Goal: Ask a question: Seek information or help from site administrators or community

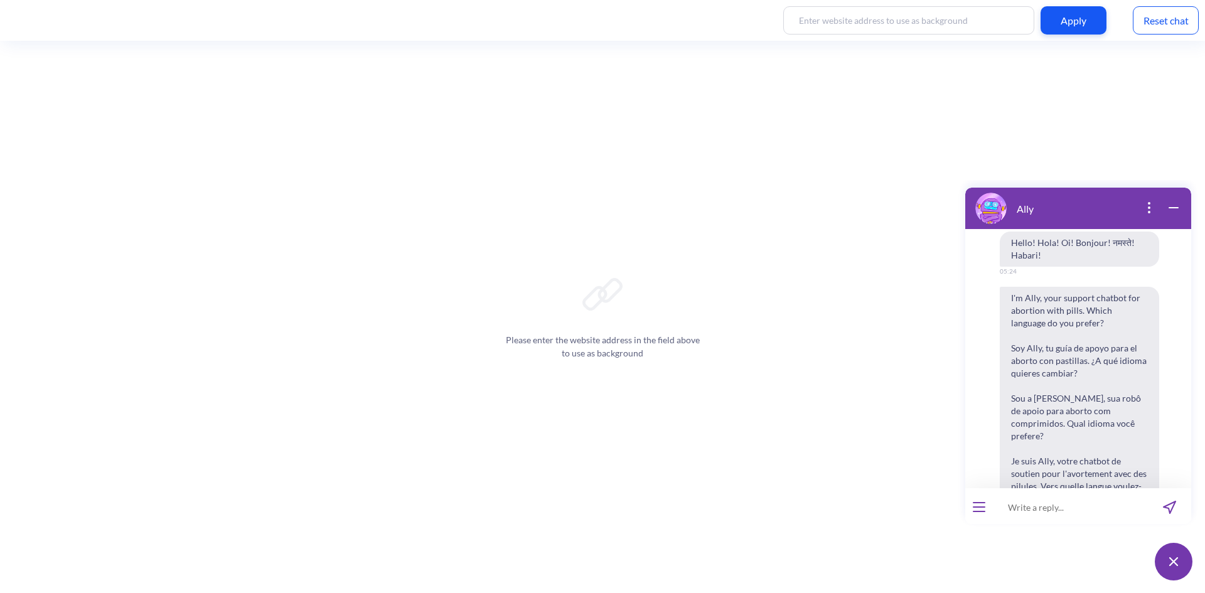
scroll to position [1644, 0]
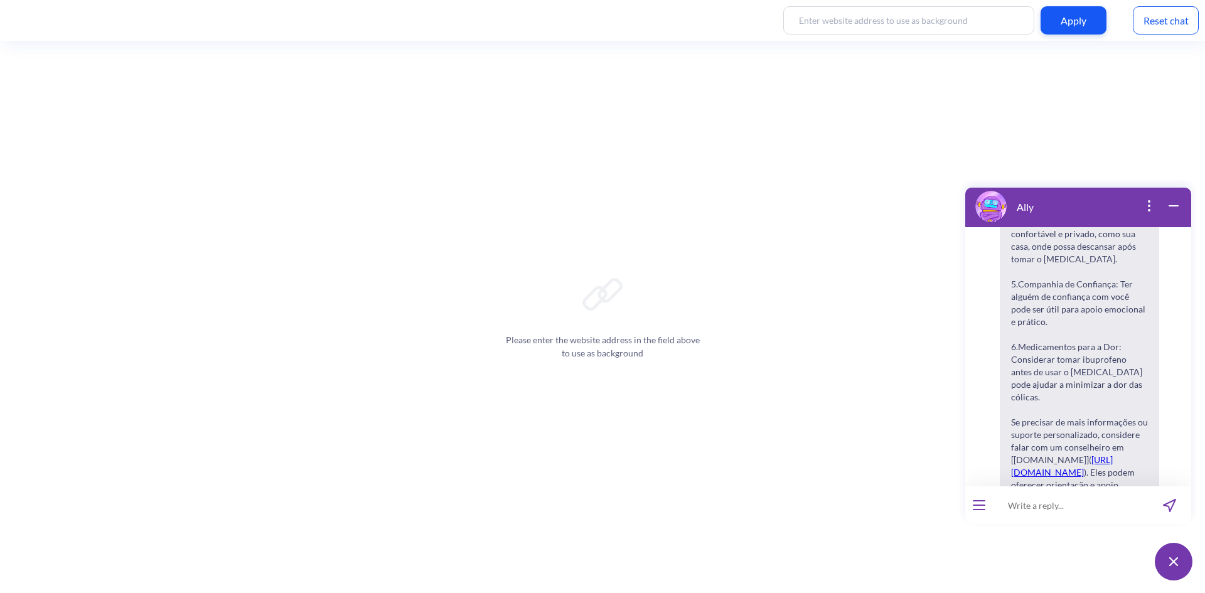
click at [1038, 507] on input at bounding box center [1070, 506] width 155 height 38
type input "aborto causa [MEDICAL_DATA]?"
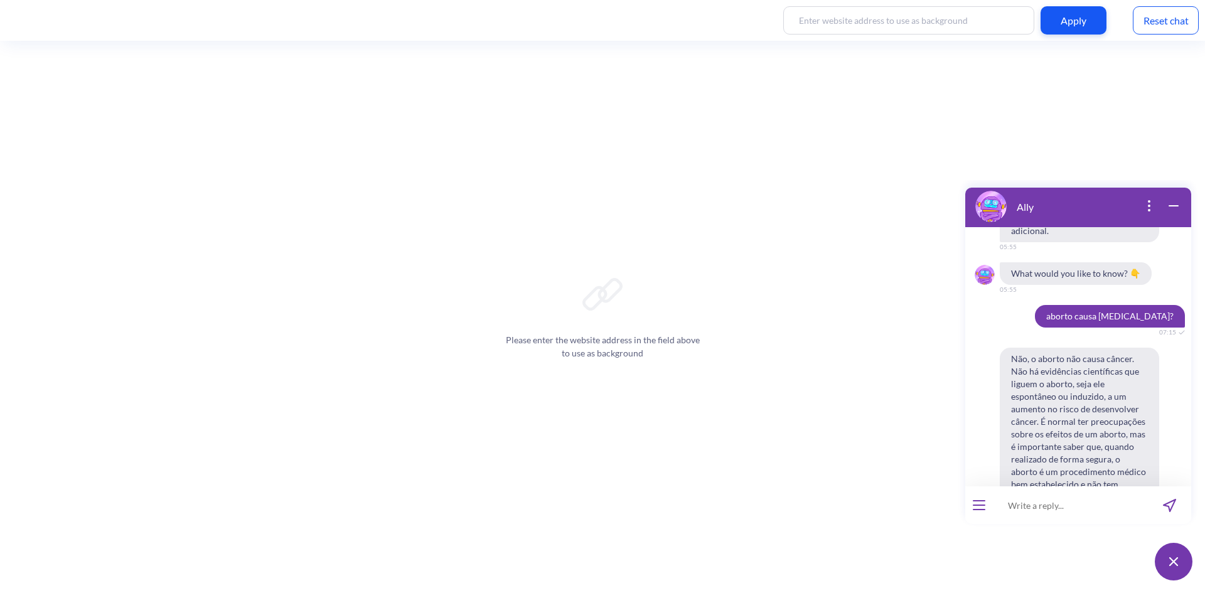
scroll to position [1910, 0]
click at [1106, 514] on input at bounding box center [1070, 506] width 155 height 38
paste input "kutoa mimba kwa saratani?"
type input "kutoa mimba kwa saratani?"
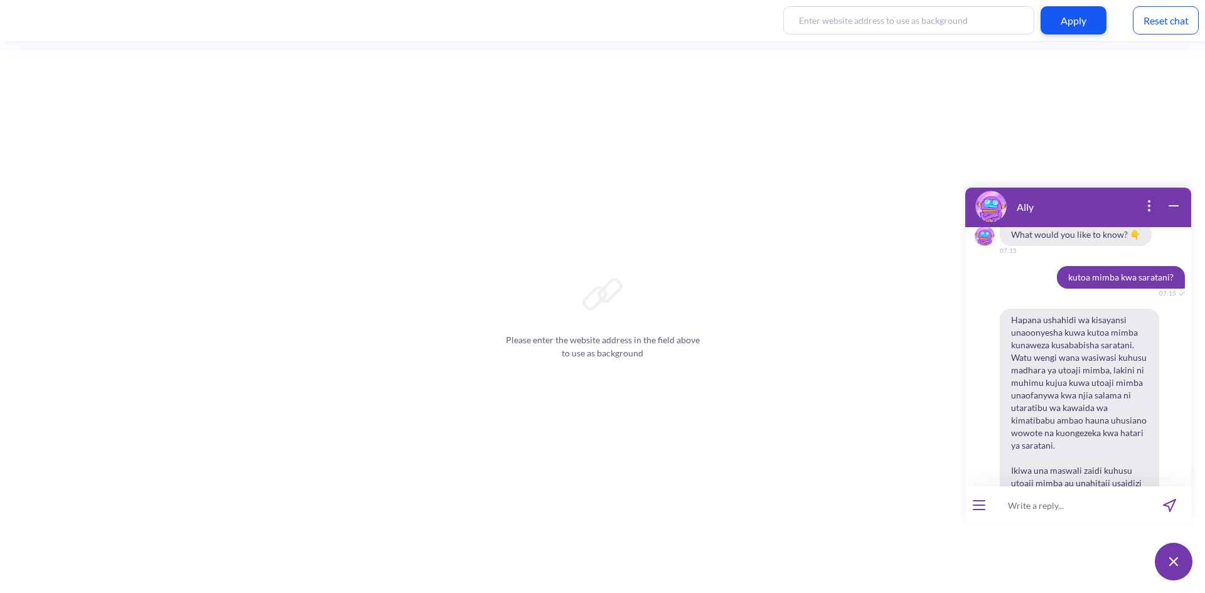
scroll to position [2248, 0]
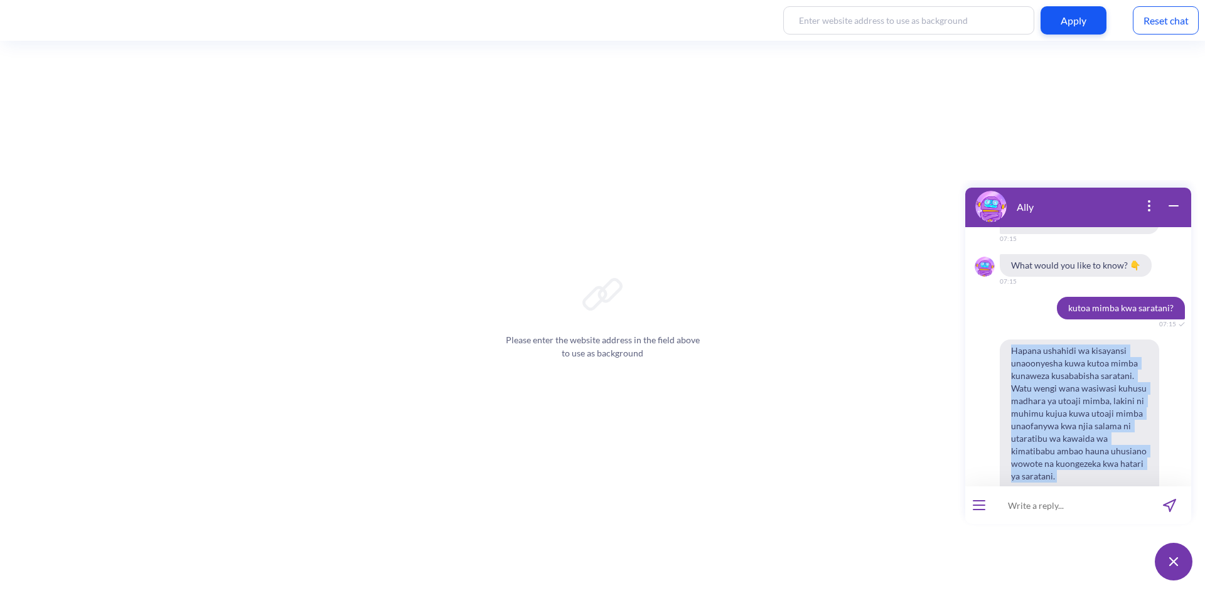
drag, startPoint x: 1011, startPoint y: 276, endPoint x: 1079, endPoint y: 408, distance: 148.8
click at [1079, 408] on span "Hapana ushahidi wa kisayansi unaoonyesha kuwa kutoa mimba kunaweza kusababisha …" at bounding box center [1079, 464] width 159 height 249
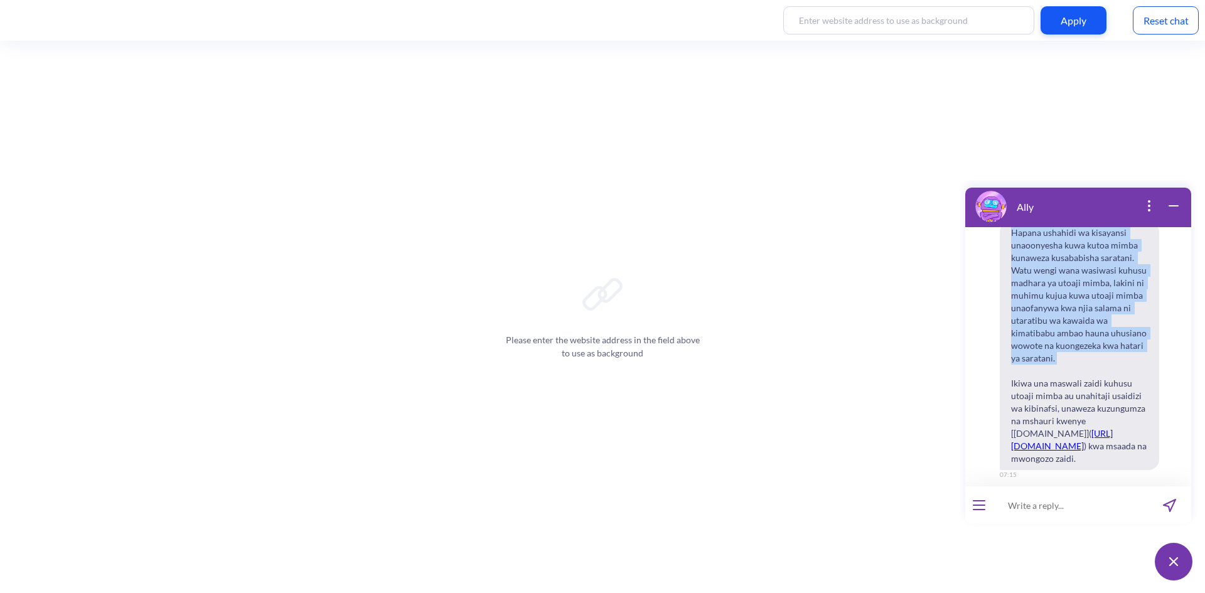
scroll to position [2390, 0]
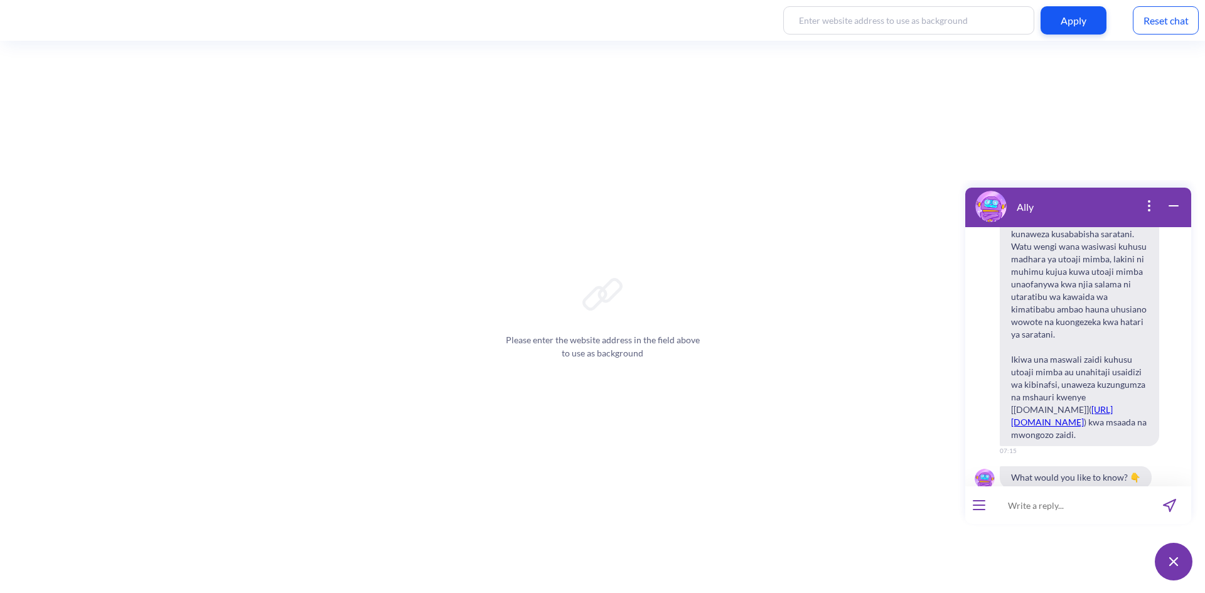
drag, startPoint x: 1051, startPoint y: 357, endPoint x: 1108, endPoint y: 254, distance: 117.7
click at [1108, 249] on span "Hapana ushahidi wa kisayansi unaoonyesha kuwa kutoa mimba kunaweza kusababisha …" at bounding box center [1079, 322] width 159 height 249
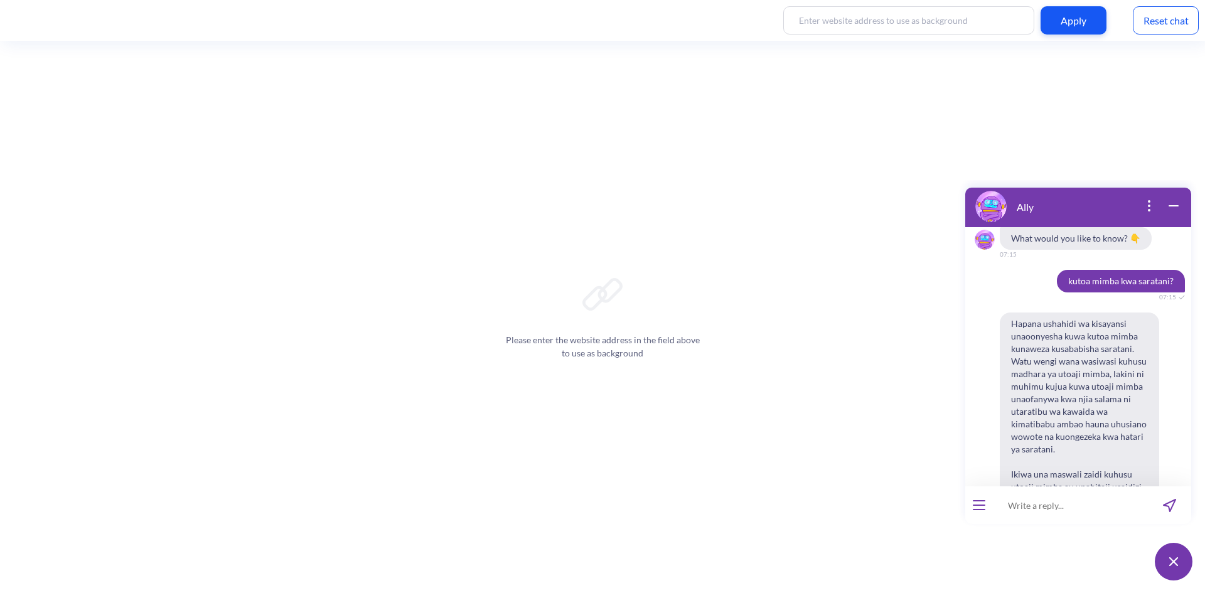
scroll to position [2264, 0]
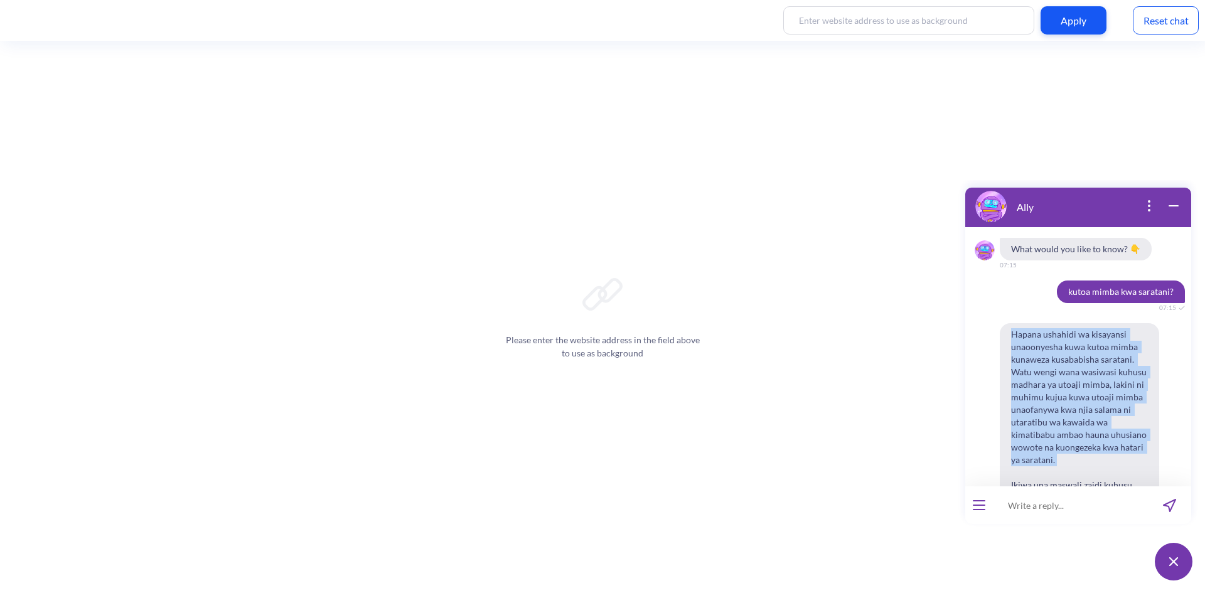
drag, startPoint x: 1011, startPoint y: 259, endPoint x: 1072, endPoint y: 394, distance: 147.8
click at [1072, 394] on span "Hapana ushahidi wa kisayansi unaoonyesha kuwa kutoa mimba kunaweza kusababisha …" at bounding box center [1079, 447] width 159 height 249
copy span "Hapana ushahidi wa kisayansi unaoonyesha kuwa kutoa mimba kunaweza kusababisha …"
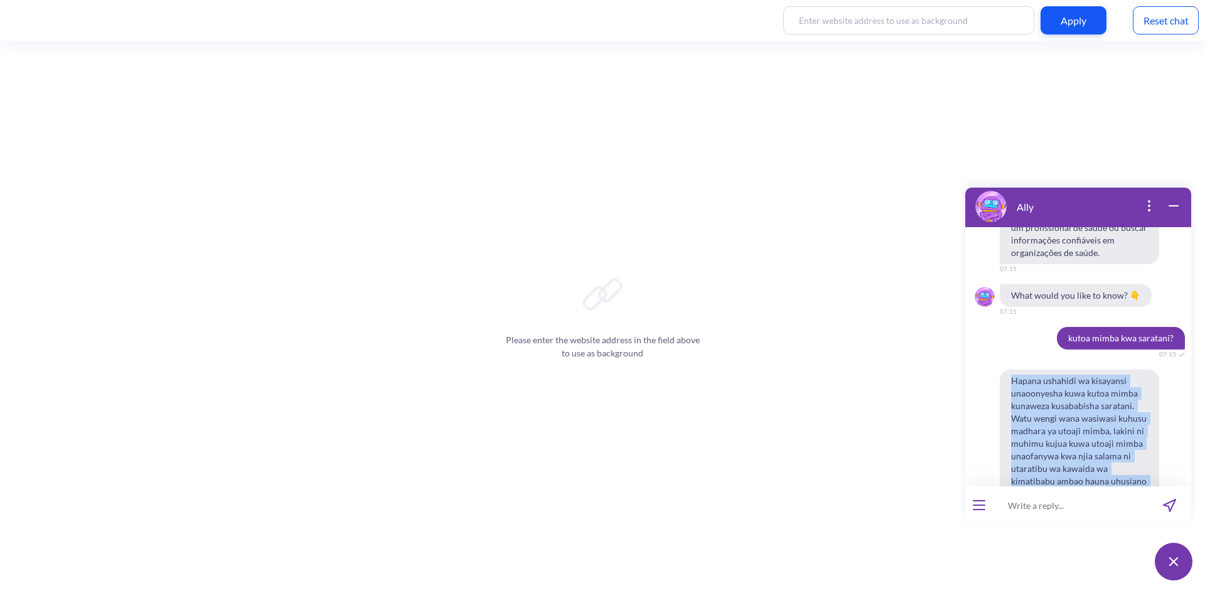
scroll to position [2139, 0]
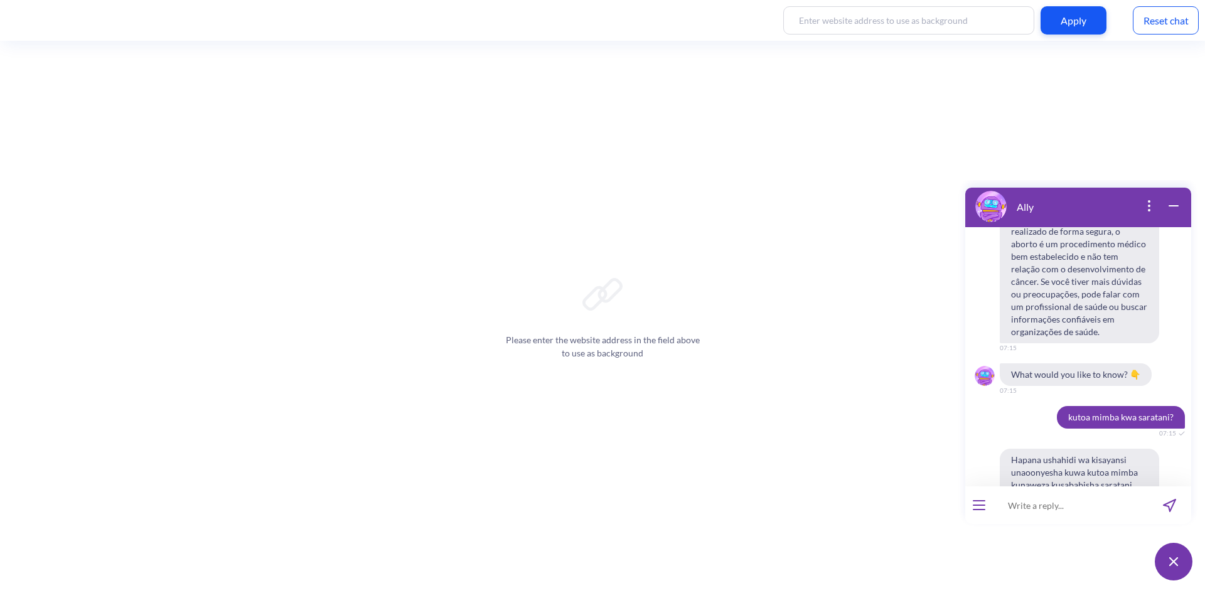
click at [1072, 495] on input at bounding box center [1070, 506] width 155 height 38
paste input "Kuna dawa zingine tofauti za kutoa mimba?"
type input "Kuna dawa zingine tofauti za kutoa mimba?"
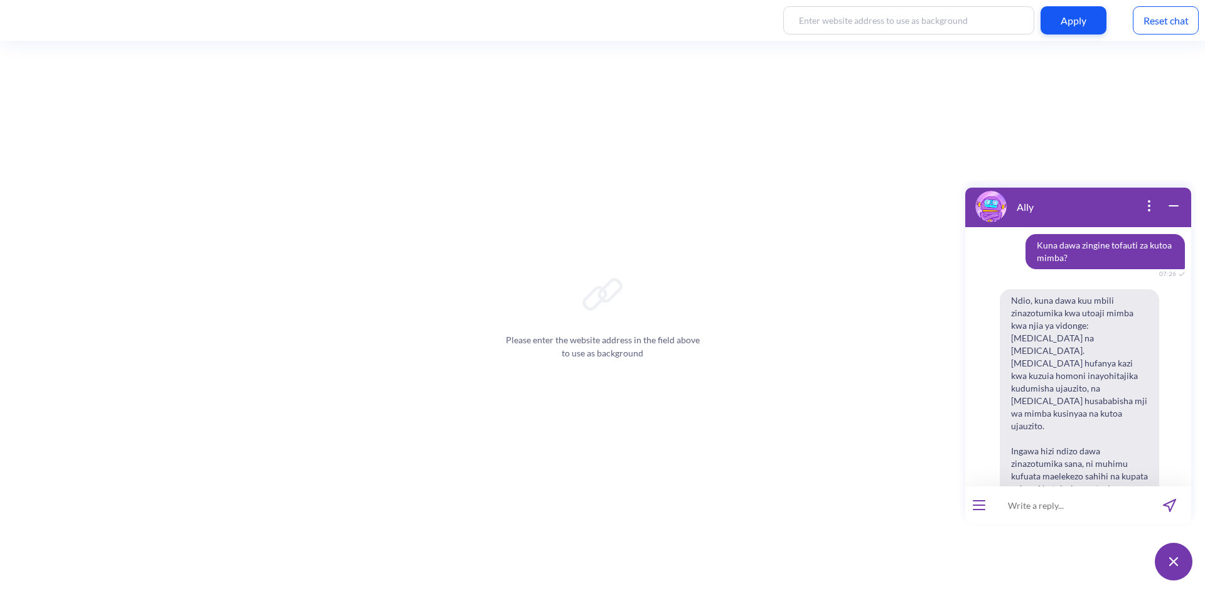
scroll to position [2678, 0]
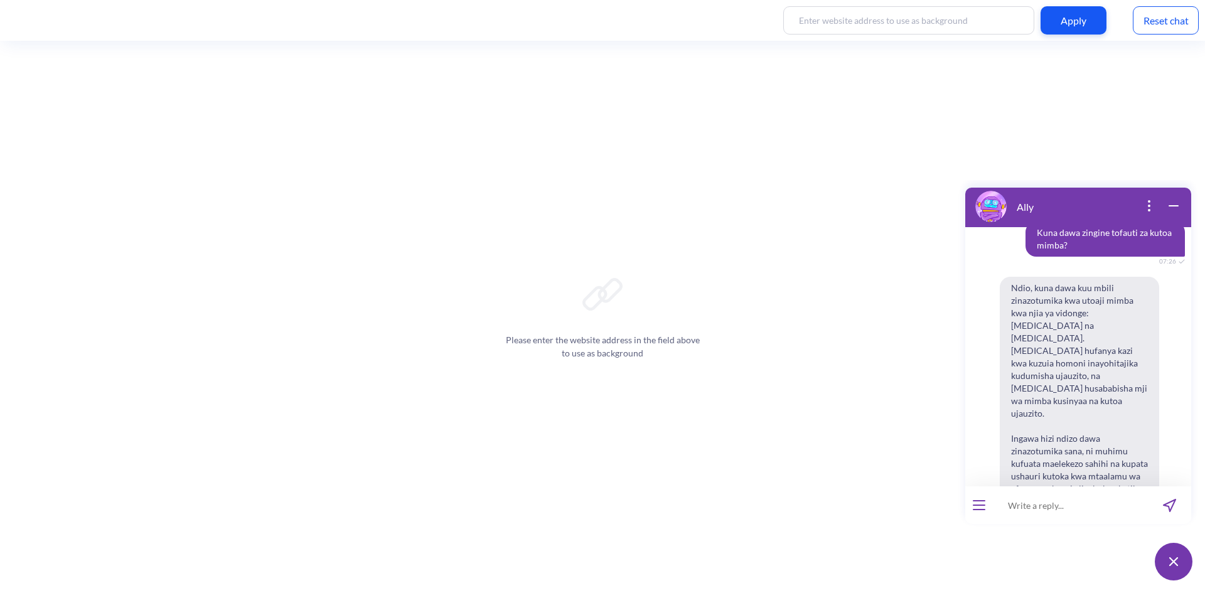
click at [1074, 503] on input at bounding box center [1070, 506] width 155 height 38
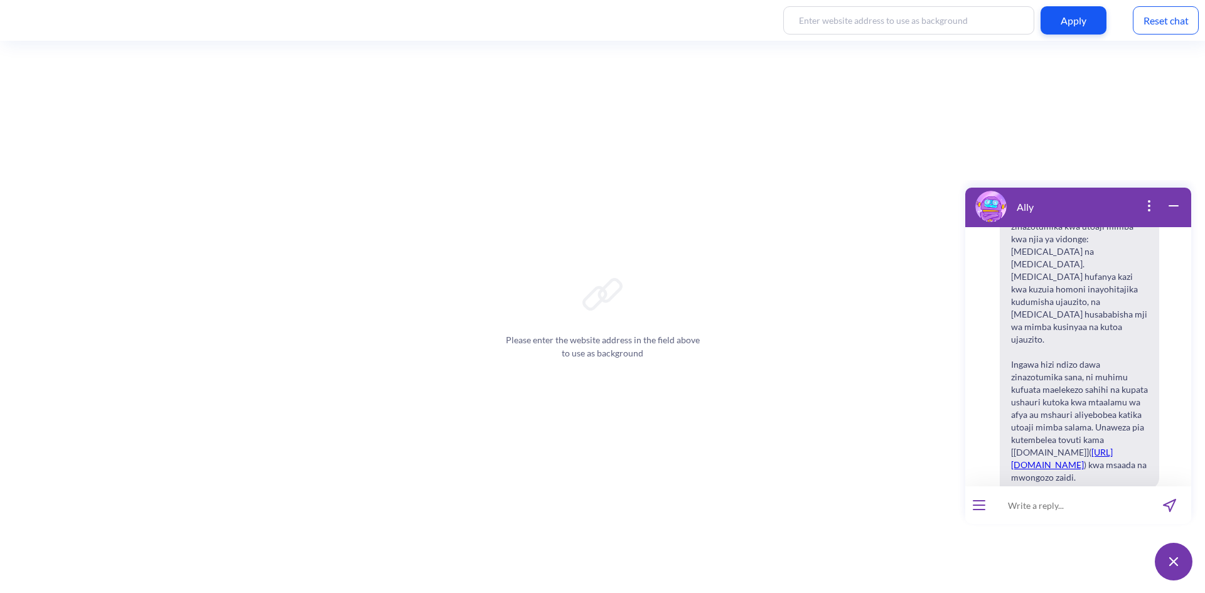
scroll to position [2757, 0]
paste input "Are there different medications for abortion?"
type input "Are there different medications for abortion?"
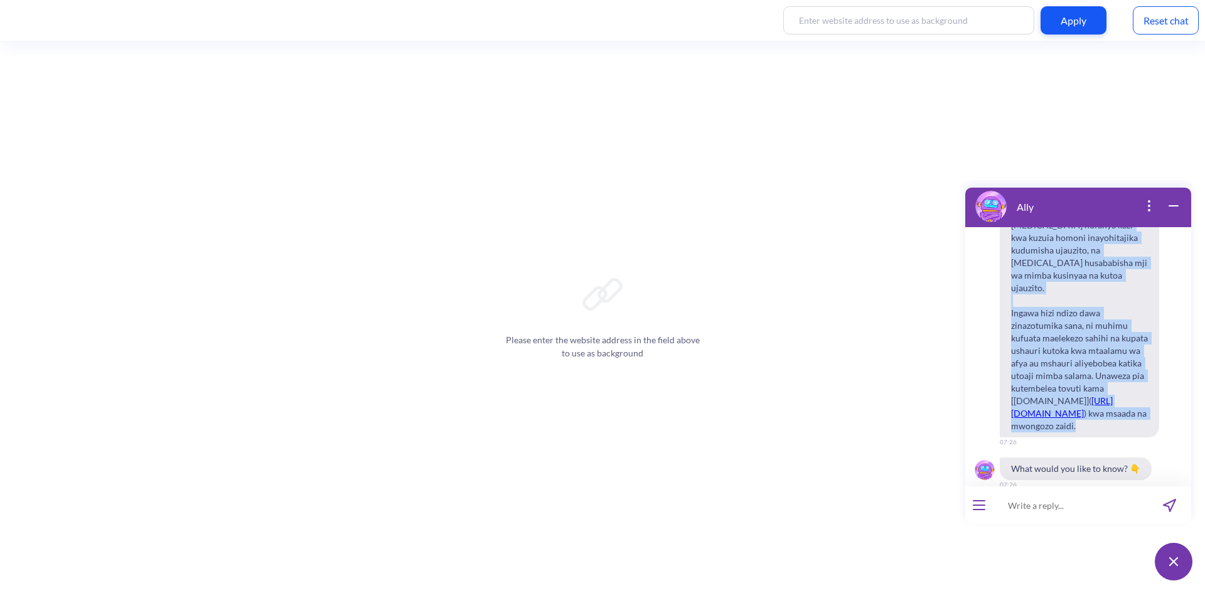
scroll to position [2798, 0]
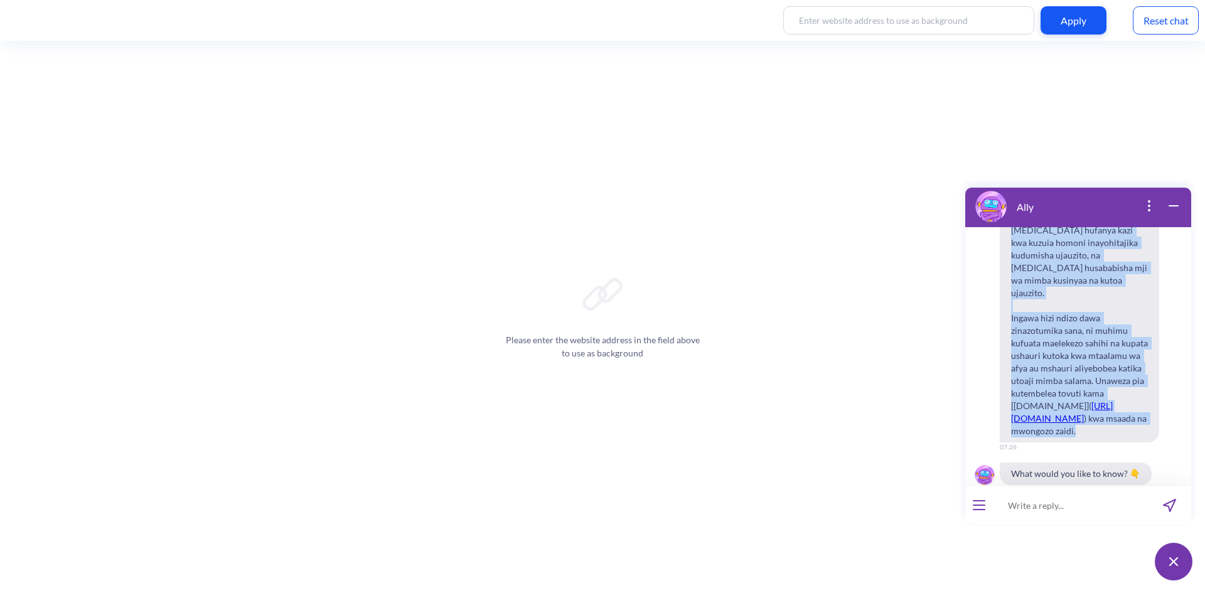
drag, startPoint x: 1011, startPoint y: 315, endPoint x: 1136, endPoint y: 318, distance: 124.3
click at [1136, 318] on span "Ndio, kuna dawa kuu mbili zinazotumika kwa utoaji mimba kwa njia ya vidonge: [M…" at bounding box center [1079, 299] width 159 height 286
copy span "Ndio, kuna dawa kuu mbili zinazotumika kwa utoaji mimba kwa njia ya vidonge: [M…"
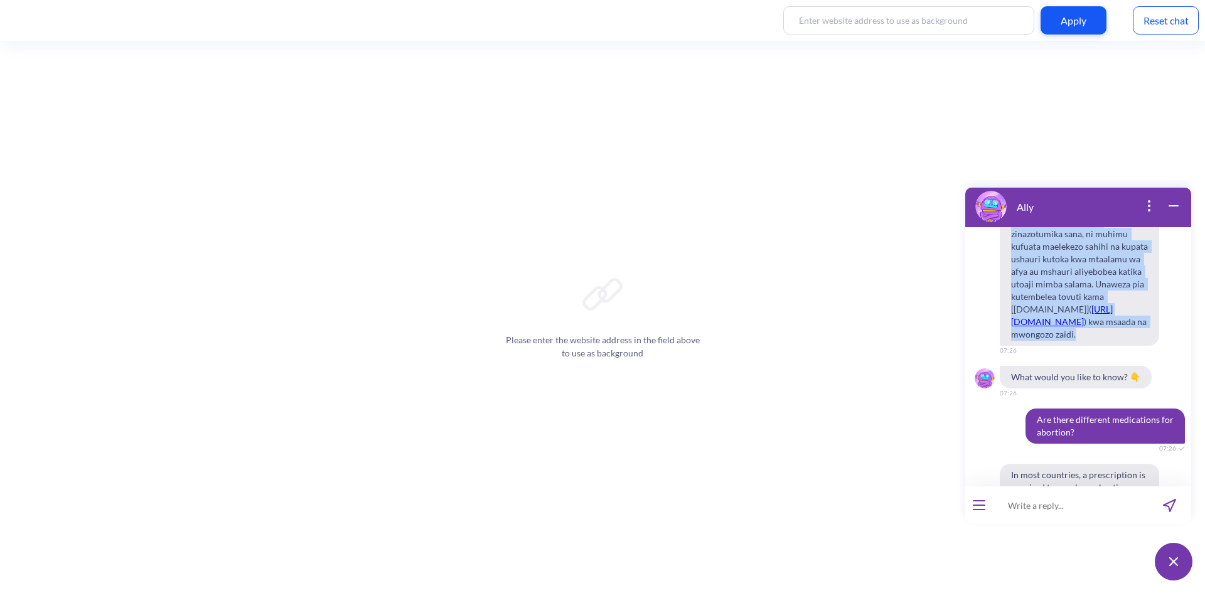
scroll to position [2924, 0]
